Goal: Task Accomplishment & Management: Complete application form

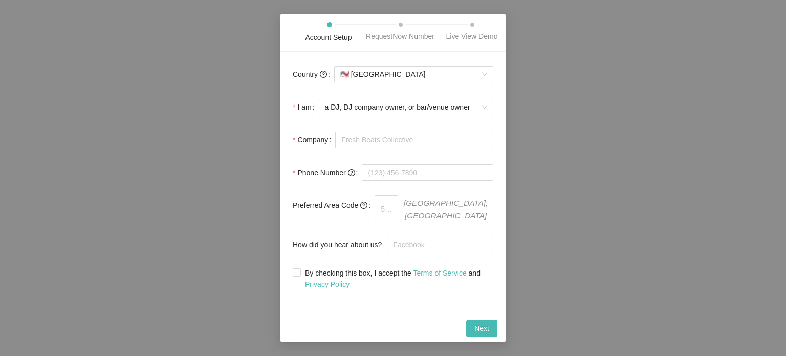
click at [576, 274] on div "Account Setup RequestNow Number Live View Demo Country 🇺🇸 United States I am a …" at bounding box center [393, 178] width 786 height 356
drag, startPoint x: 394, startPoint y: 32, endPoint x: 404, endPoint y: 34, distance: 9.9
click at [399, 27] on span at bounding box center [401, 25] width 4 height 4
click at [529, 43] on div "Account Setup RequestNow Number Live View Demo Country 🇺🇸 United States I am a …" at bounding box center [393, 178] width 786 height 356
drag, startPoint x: 487, startPoint y: 41, endPoint x: 556, endPoint y: 118, distance: 102.5
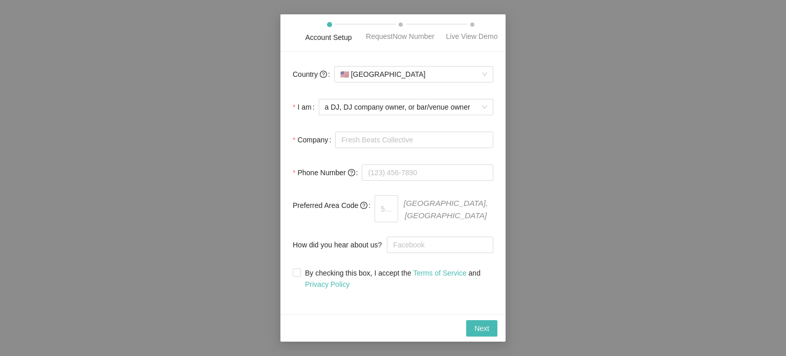
click at [487, 41] on div "Live View Demo" at bounding box center [472, 36] width 52 height 11
click at [485, 324] on span "Next" at bounding box center [481, 327] width 15 height 11
click at [539, 210] on div "Account Setup RequestNow Number Live View Demo Country 🇺🇸 [GEOGRAPHIC_DATA] I a…" at bounding box center [393, 178] width 786 height 356
drag, startPoint x: 568, startPoint y: 161, endPoint x: 429, endPoint y: 10, distance: 205.3
click at [566, 158] on div "Account Setup RequestNow Number Live View Demo Country 🇺🇸 [GEOGRAPHIC_DATA] I a…" at bounding box center [393, 178] width 786 height 356
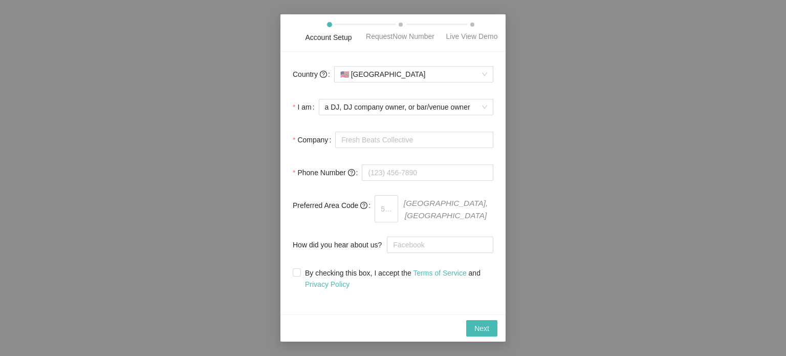
click at [401, 37] on div "RequestNow Number" at bounding box center [400, 36] width 69 height 11
drag, startPoint x: 625, startPoint y: 120, endPoint x: 608, endPoint y: 152, distance: 36.6
click at [624, 120] on div "Account Setup RequestNow Number Live View Demo Country 🇺🇸 [GEOGRAPHIC_DATA] I a…" at bounding box center [393, 178] width 786 height 356
click at [476, 320] on button "Next" at bounding box center [481, 328] width 31 height 16
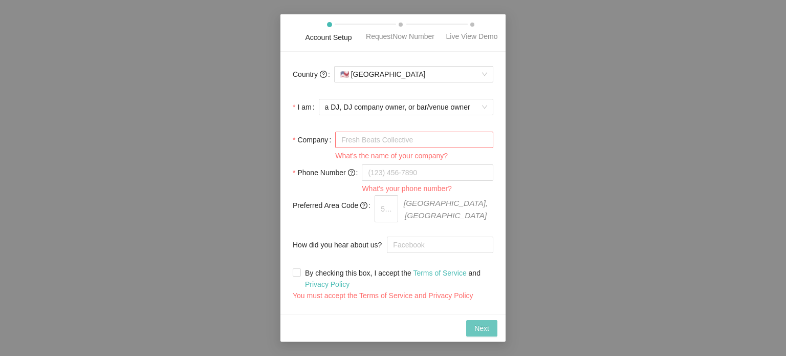
click at [484, 323] on span "Next" at bounding box center [481, 327] width 15 height 11
click at [398, 103] on span "a DJ, DJ company owner, or bar/venue owner" at bounding box center [406, 106] width 162 height 15
click at [609, 106] on div "Account Setup RequestNow Number Live View Demo Country 🇺🇸 United States I am a …" at bounding box center [393, 178] width 786 height 356
click at [439, 236] on input "How did you hear about us?" at bounding box center [440, 244] width 106 height 16
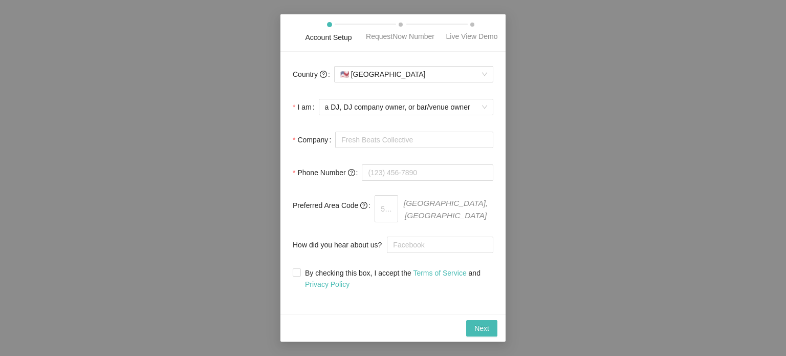
click at [579, 88] on div "Account Setup RequestNow Number Live View Demo Country 🇺🇸 United States I am a …" at bounding box center [393, 178] width 786 height 356
drag, startPoint x: 165, startPoint y: 67, endPoint x: 169, endPoint y: 57, distance: 10.8
click at [164, 67] on div "Account Setup RequestNow Number Live View Demo Country 🇺🇸 United States I am a …" at bounding box center [393, 178] width 786 height 356
click at [489, 326] on span "Next" at bounding box center [481, 327] width 15 height 11
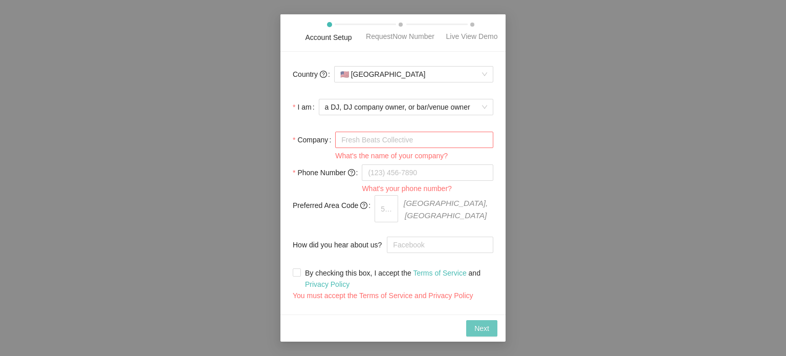
click at [485, 322] on span "Next" at bounding box center [481, 327] width 15 height 11
click at [220, 114] on div "Account Setup RequestNow Number Live View Demo Country 🇺🇸 [GEOGRAPHIC_DATA] I a…" at bounding box center [393, 178] width 786 height 356
click at [93, 196] on div "Account Setup RequestNow Number Live View Demo Country 🇺🇸 [GEOGRAPHIC_DATA] I a…" at bounding box center [393, 178] width 786 height 356
